Goal: Information Seeking & Learning: Learn about a topic

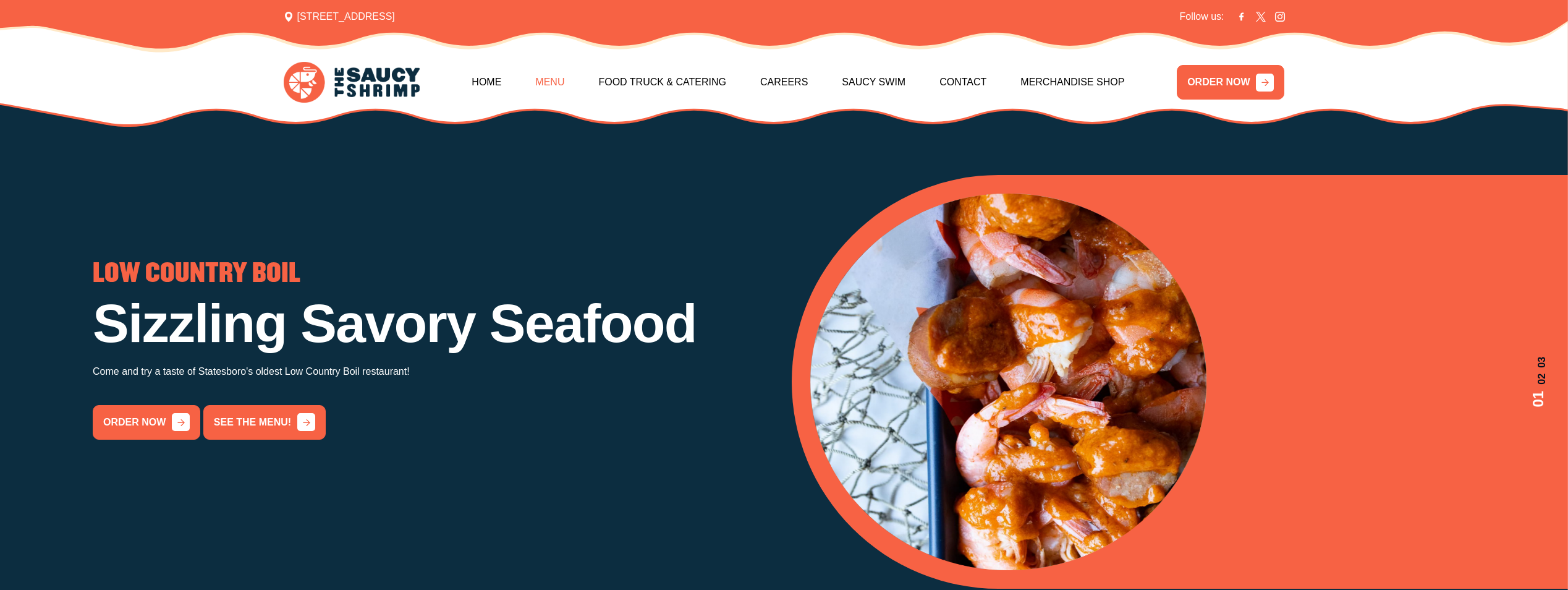
click at [564, 78] on link "Menu" at bounding box center [549, 82] width 29 height 53
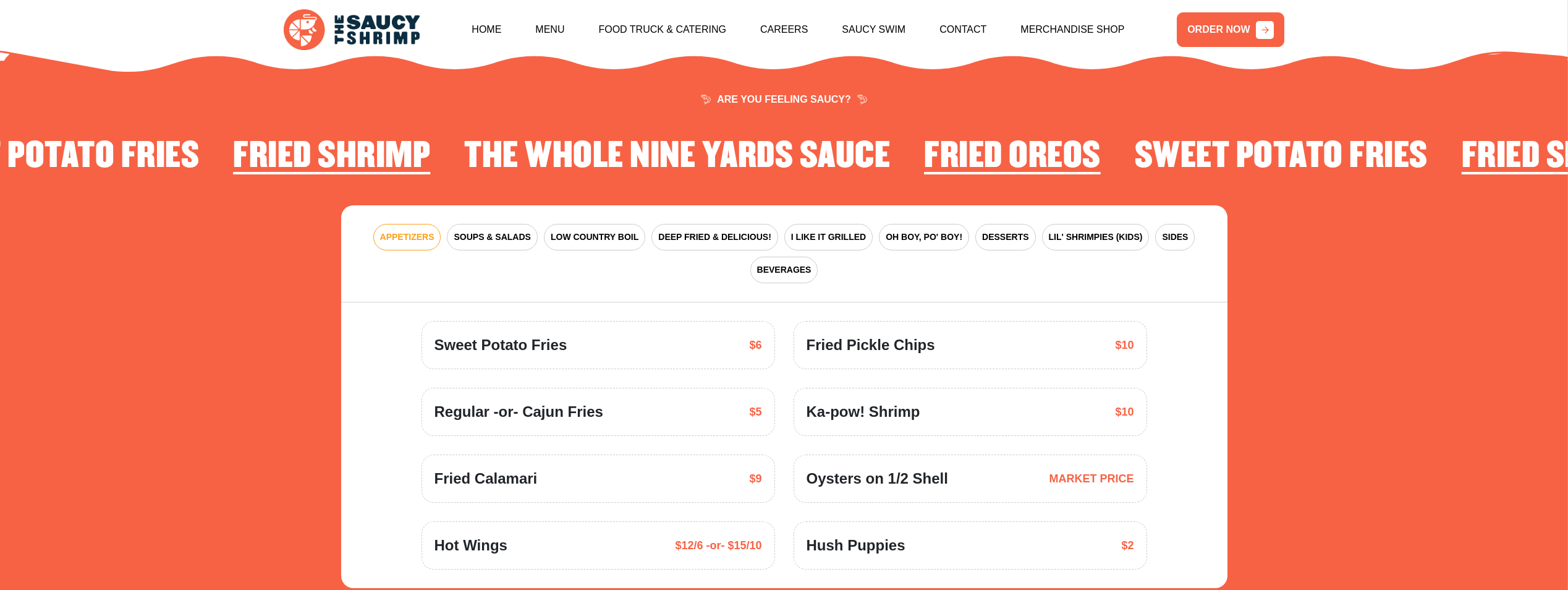
scroll to position [1815, 0]
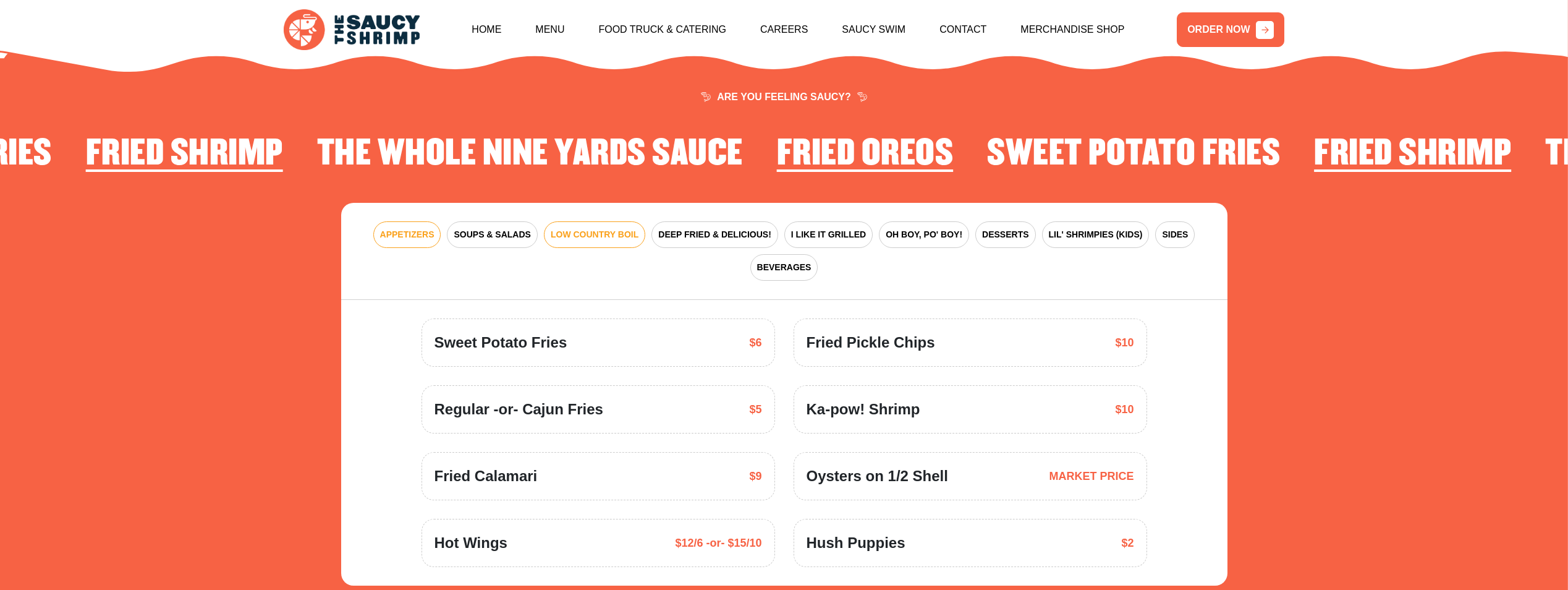
click at [573, 228] on span "LOW COUNTRY BOIL" at bounding box center [594, 235] width 88 height 13
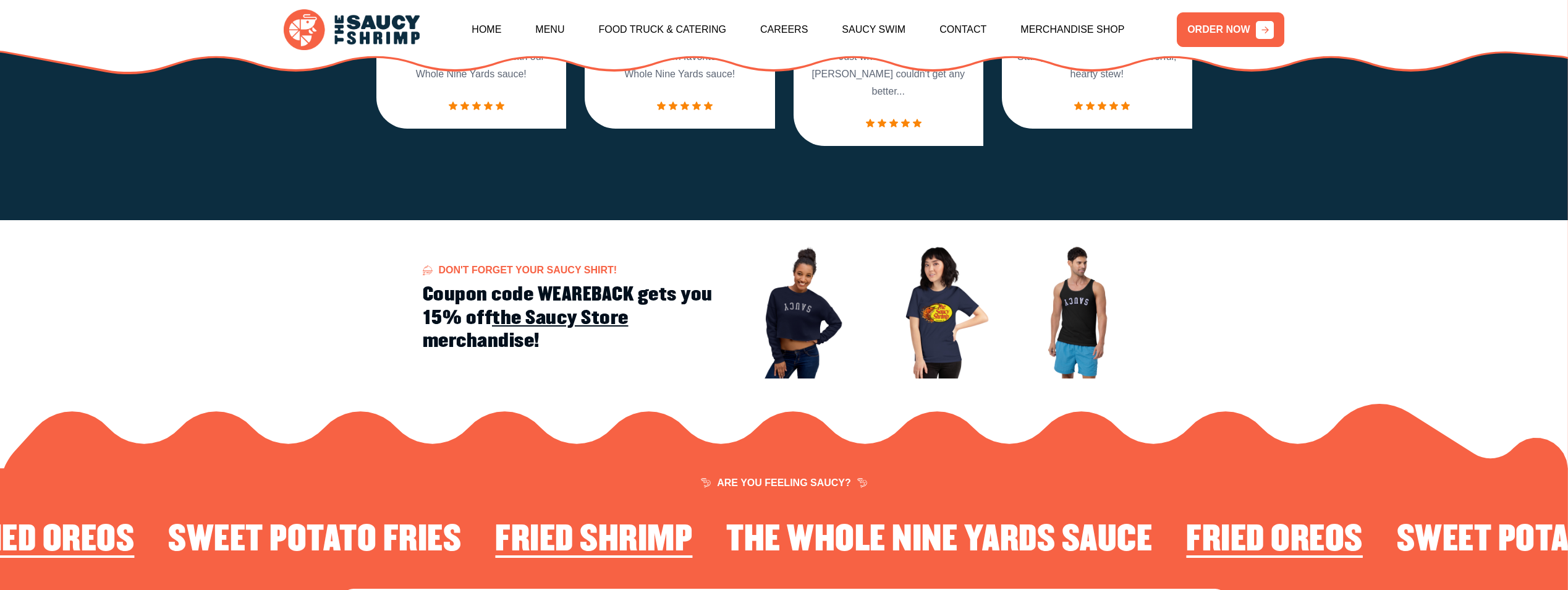
scroll to position [1383, 0]
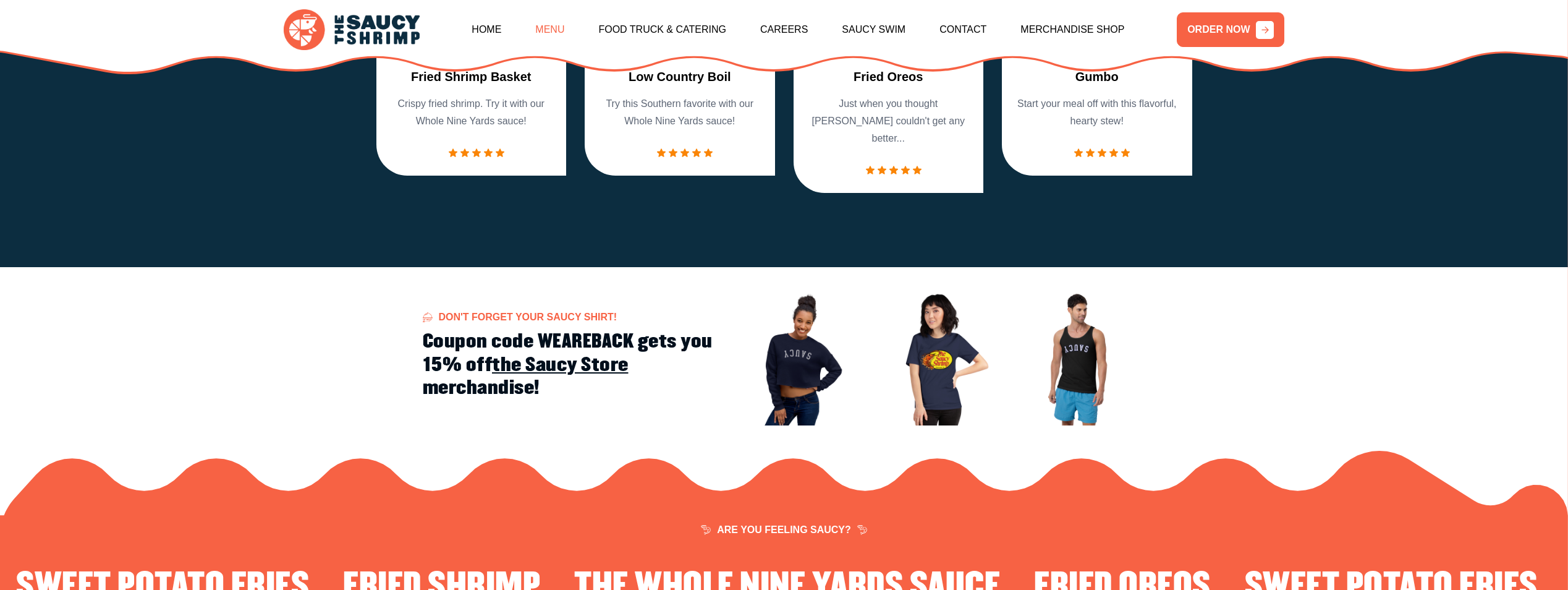
click at [564, 28] on link "Menu" at bounding box center [549, 30] width 29 height 53
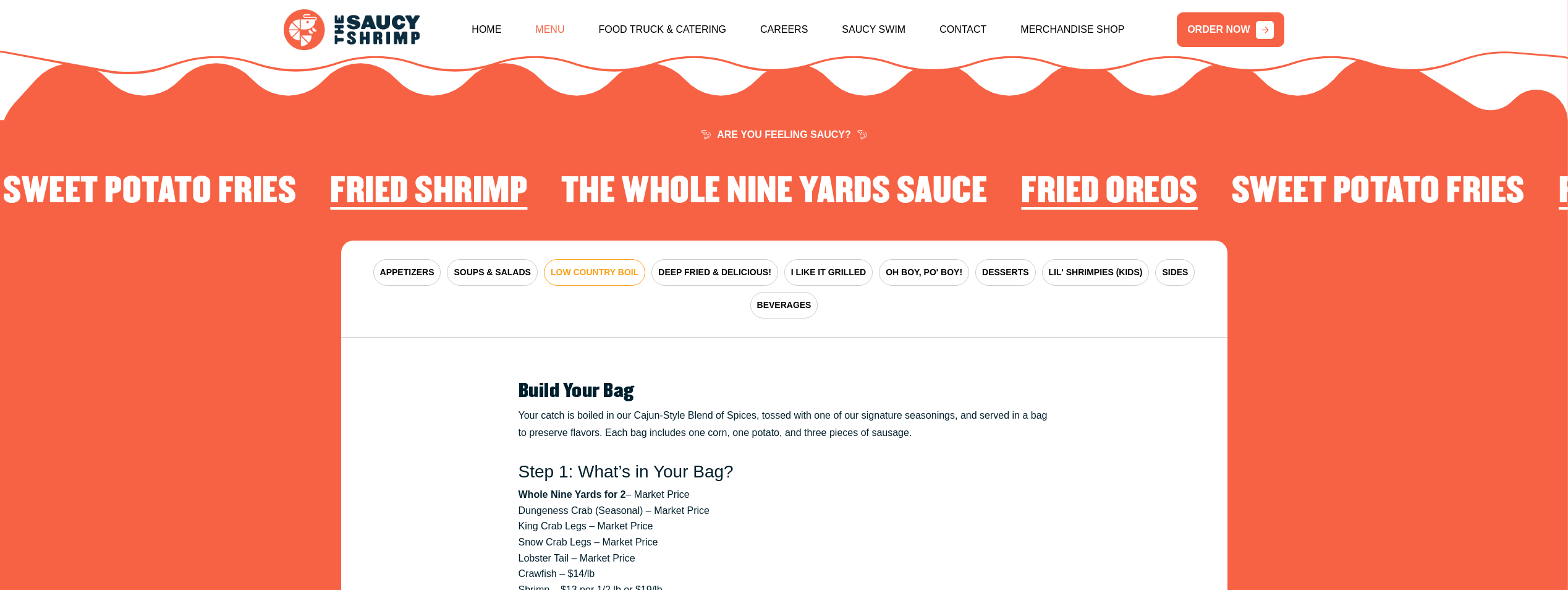
scroll to position [1815, 0]
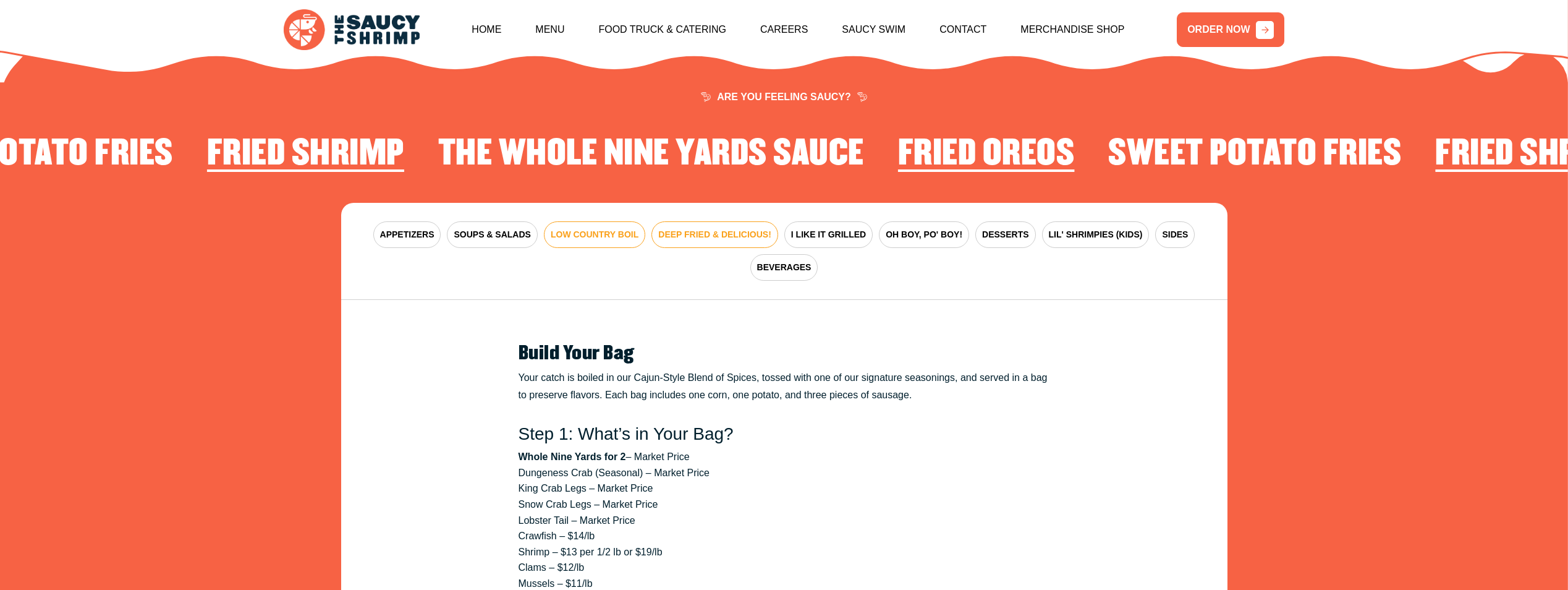
click at [680, 228] on span "DEEP FRIED & DELICIOUS!" at bounding box center [714, 235] width 113 height 13
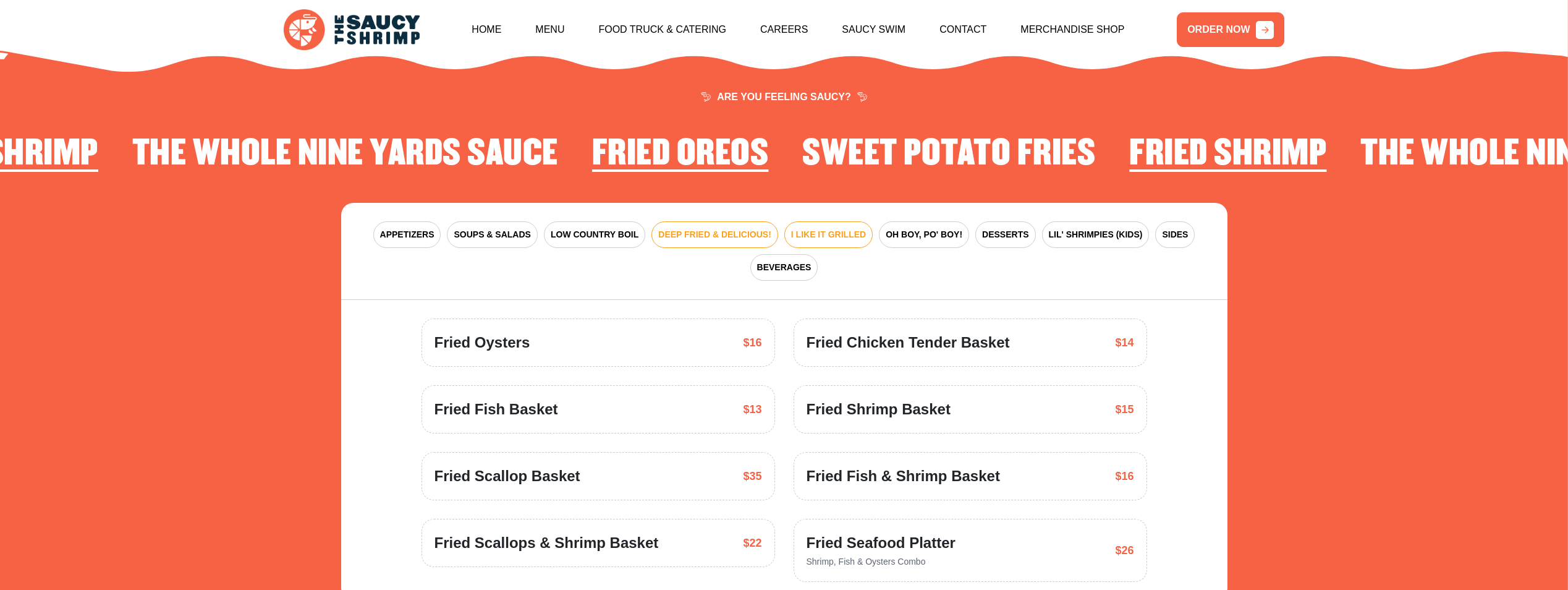
click at [791, 228] on span "I LIKE IT GRILLED" at bounding box center [828, 235] width 75 height 13
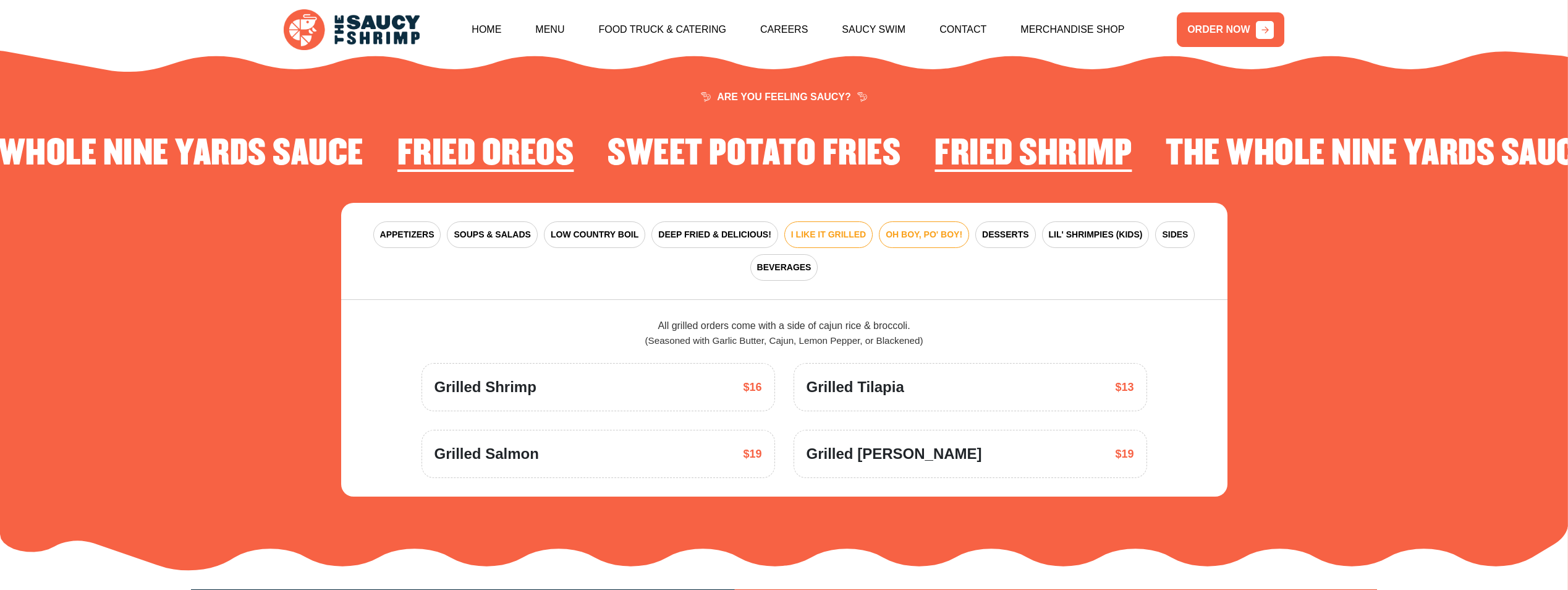
click at [886, 228] on span "OH BOY, PO' BOY!" at bounding box center [925, 235] width 77 height 13
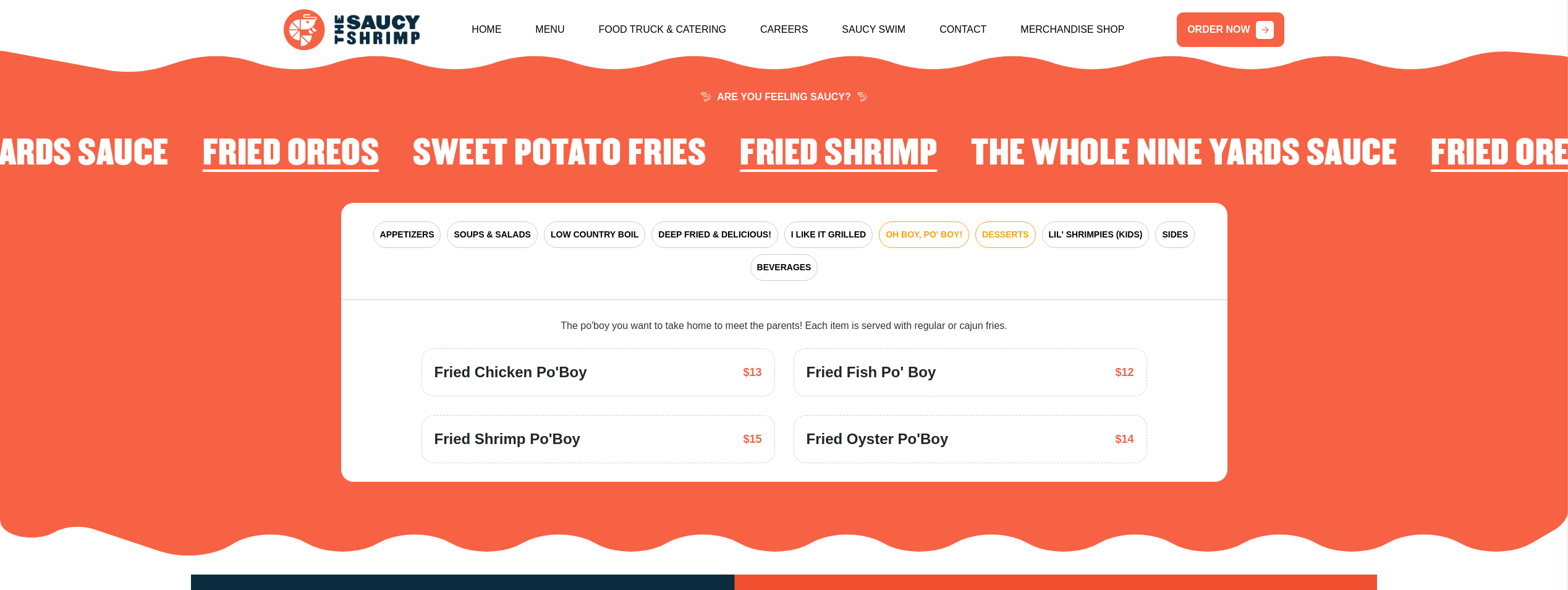
click at [982, 228] on span "DESSERTS" at bounding box center [1005, 235] width 47 height 13
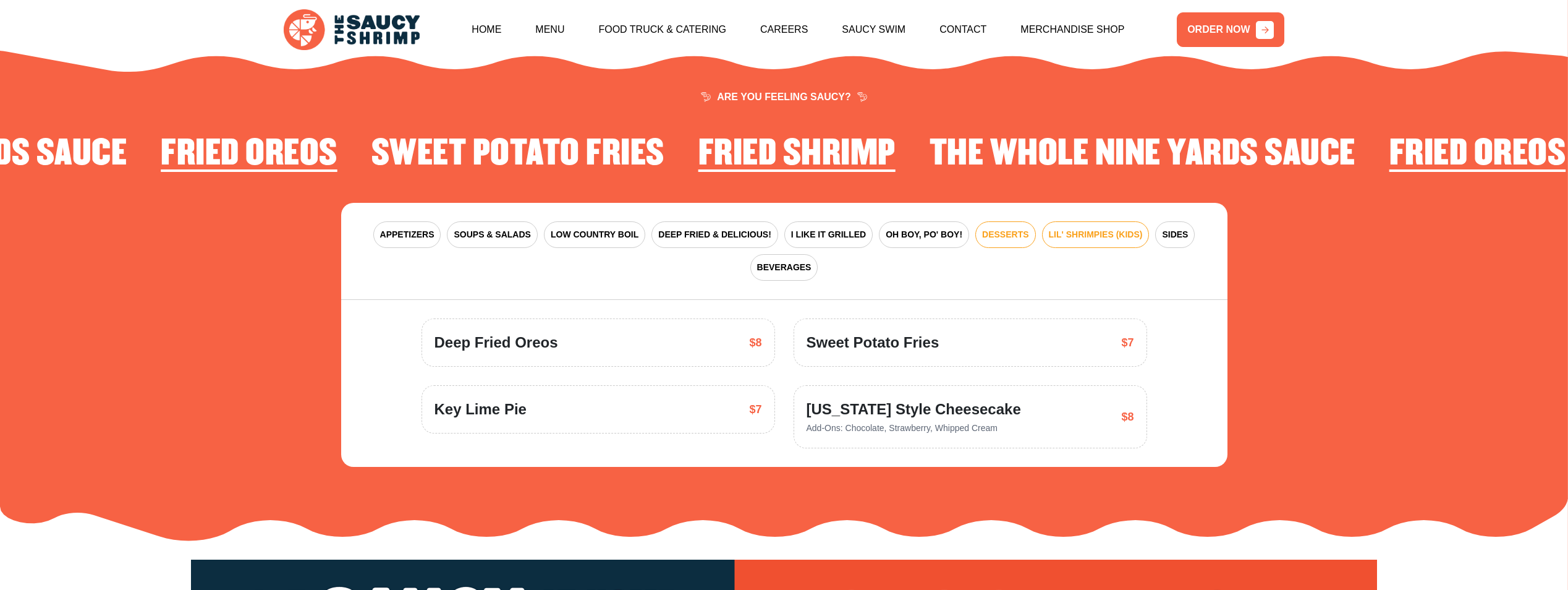
click at [1049, 228] on span "LIL' SHRIMPIES (KIDS)" at bounding box center [1096, 235] width 94 height 13
